Goal: Task Accomplishment & Management: Use online tool/utility

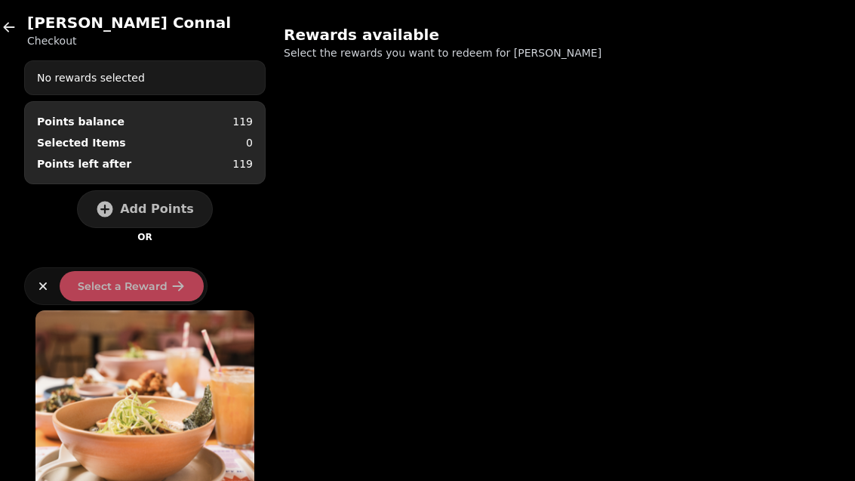
click at [21, 24] on button "button" at bounding box center [9, 27] width 30 height 30
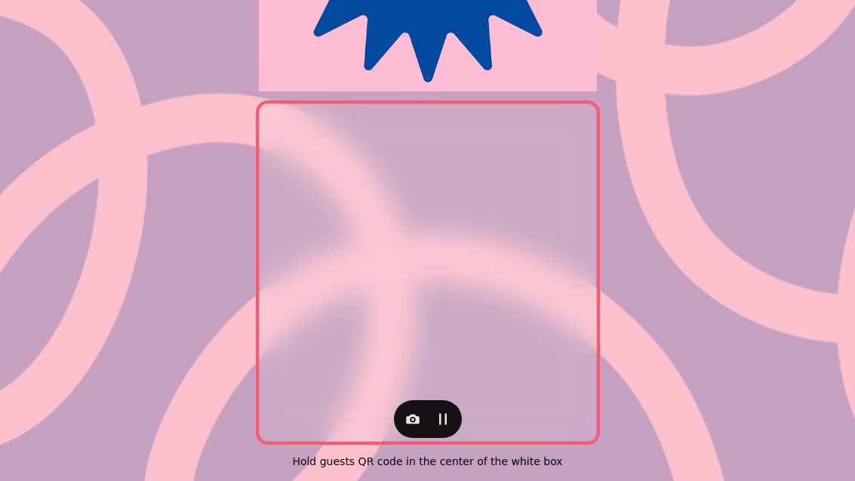
scroll to position [310, 0]
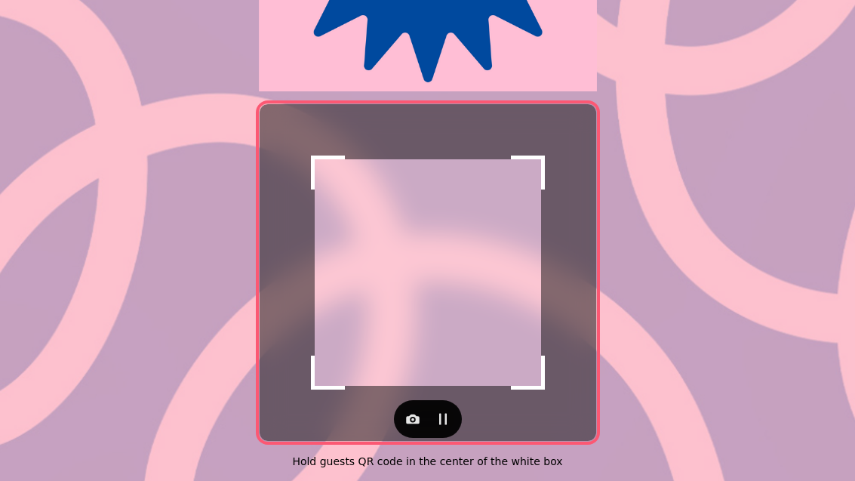
click at [410, 411] on icon "button" at bounding box center [412, 418] width 15 height 15
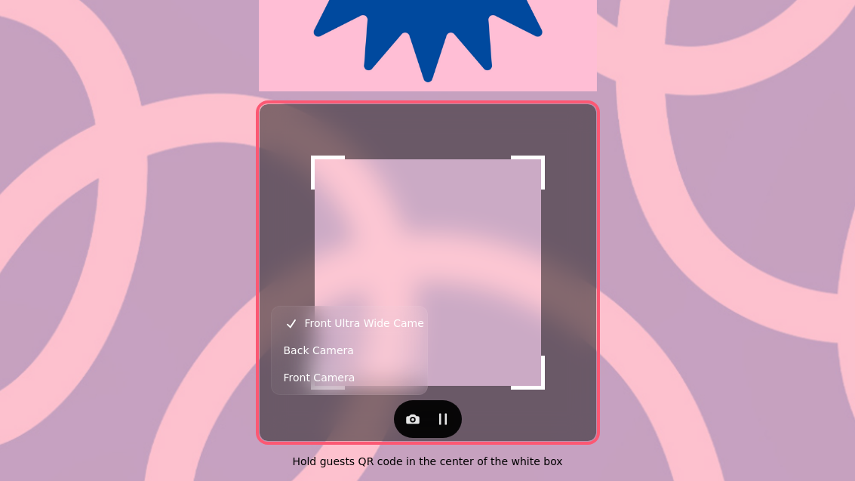
click at [340, 357] on span "Back Camera" at bounding box center [319, 350] width 70 height 18
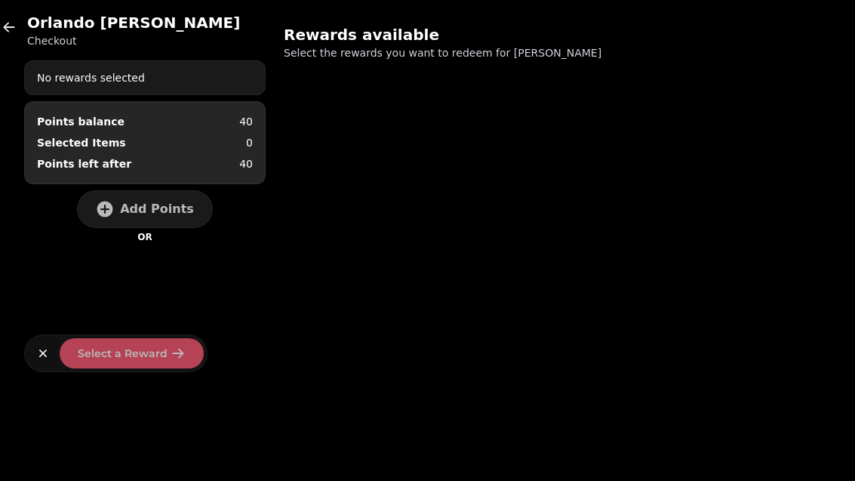
click at [164, 214] on span "Add Points" at bounding box center [157, 209] width 74 height 12
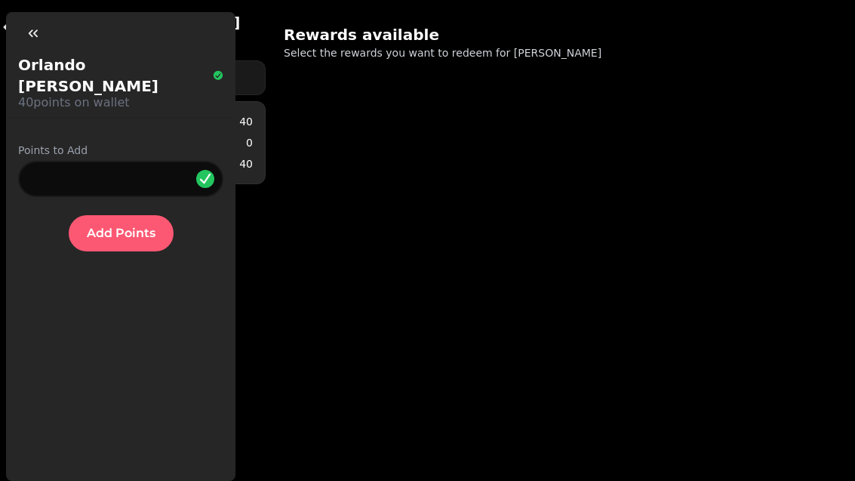
click at [134, 227] on span "Add Points" at bounding box center [121, 233] width 69 height 12
